Goal: Transaction & Acquisition: Subscribe to service/newsletter

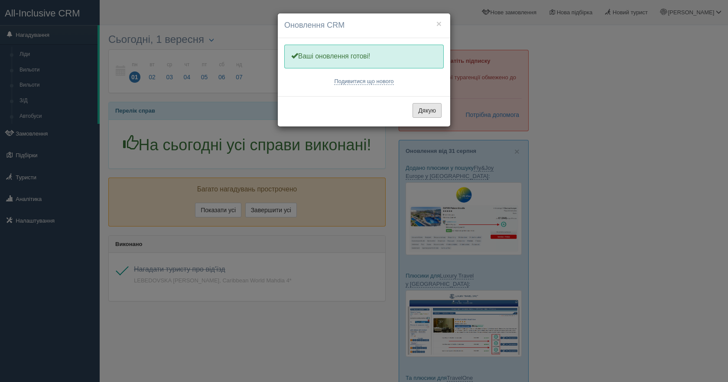
click at [422, 109] on button "Дякую" at bounding box center [427, 110] width 29 height 15
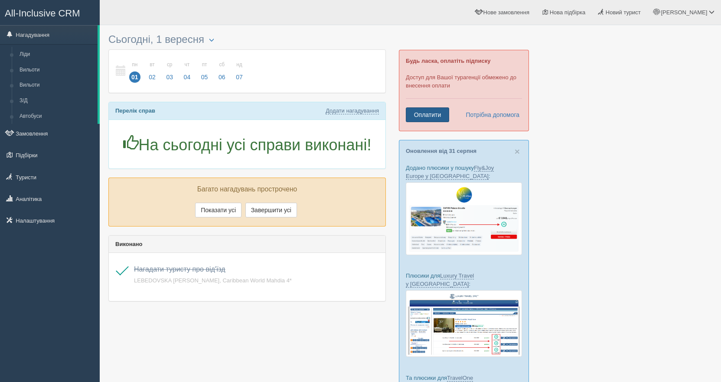
click at [429, 117] on link "Оплатити" at bounding box center [427, 115] width 43 height 15
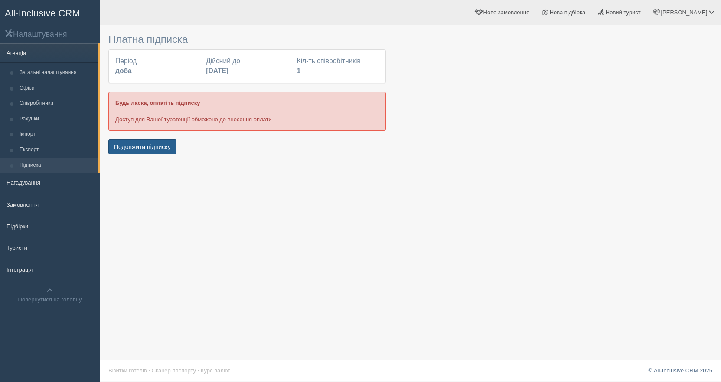
click at [149, 150] on button "Подовжити підписку" at bounding box center [142, 147] width 68 height 15
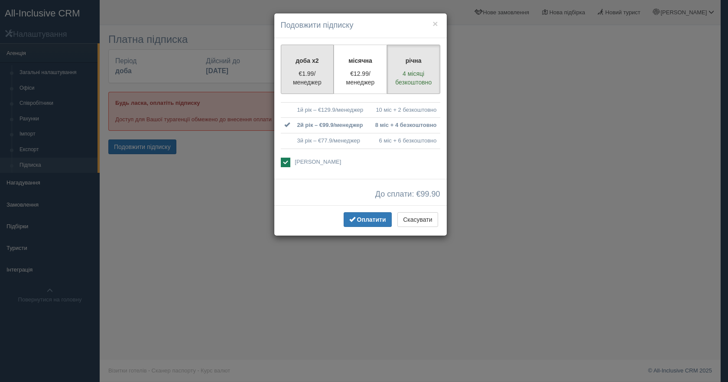
click at [308, 81] on p "€1.99/менеджер" at bounding box center [308, 77] width 42 height 17
radio input "true"
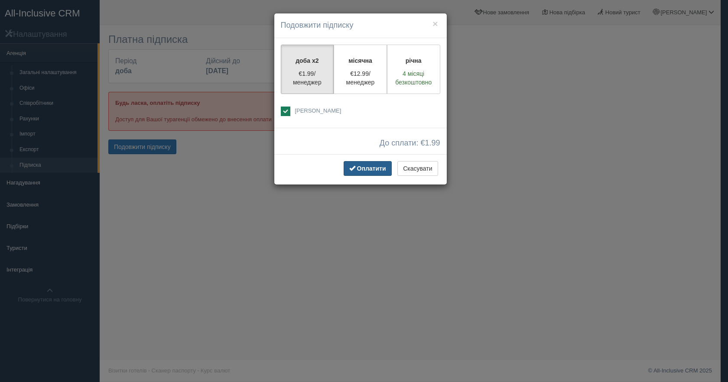
click at [375, 170] on span "Оплатити" at bounding box center [371, 168] width 29 height 7
